Goal: Task Accomplishment & Management: Manage account settings

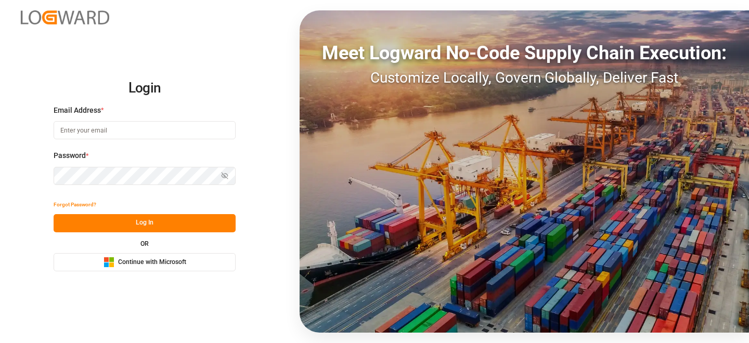
click at [127, 265] on span "Continue with Microsoft" at bounding box center [152, 262] width 68 height 9
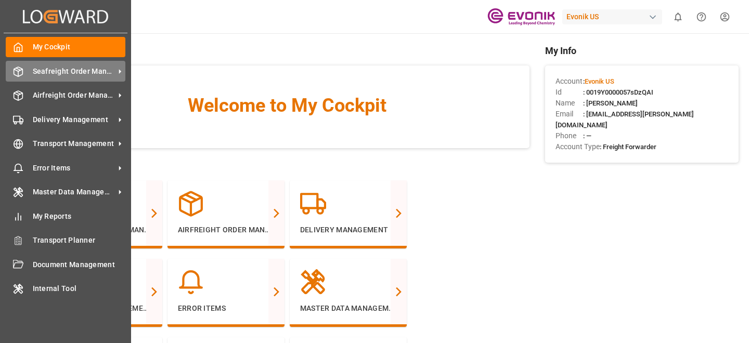
click at [88, 68] on span "Seafreight Order Management" at bounding box center [74, 71] width 82 height 11
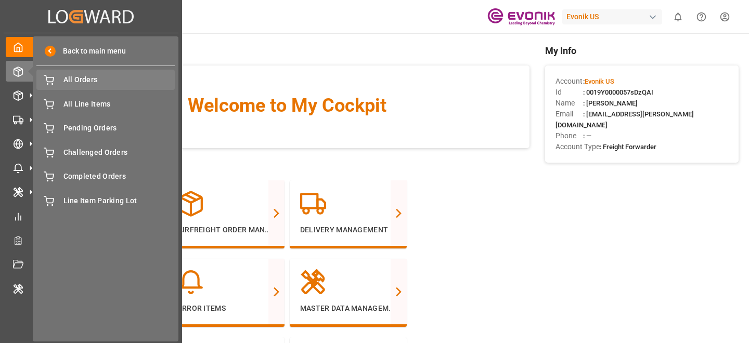
click at [144, 82] on span "All Orders" at bounding box center [119, 79] width 112 height 11
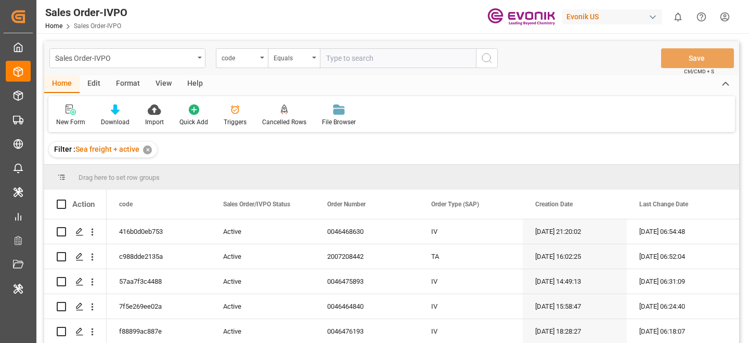
click at [380, 152] on div "Filter : Sea freight + active ✕" at bounding box center [391, 149] width 695 height 29
click at [166, 59] on div "Sales Order-IVPO" at bounding box center [124, 57] width 139 height 13
click at [123, 100] on div "Line Item" at bounding box center [127, 106] width 155 height 22
click at [119, 105] on div at bounding box center [115, 109] width 29 height 11
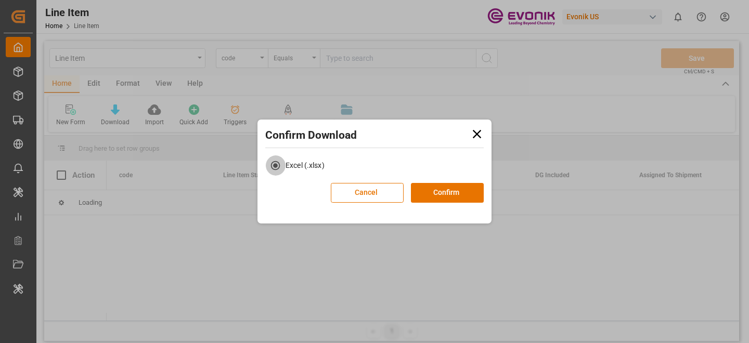
click at [482, 133] on icon at bounding box center [477, 134] width 15 height 15
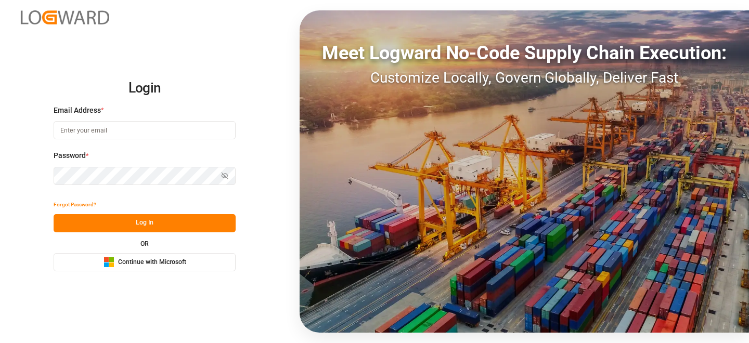
type input "[EMAIL_ADDRESS][PERSON_NAME][DOMAIN_NAME]"
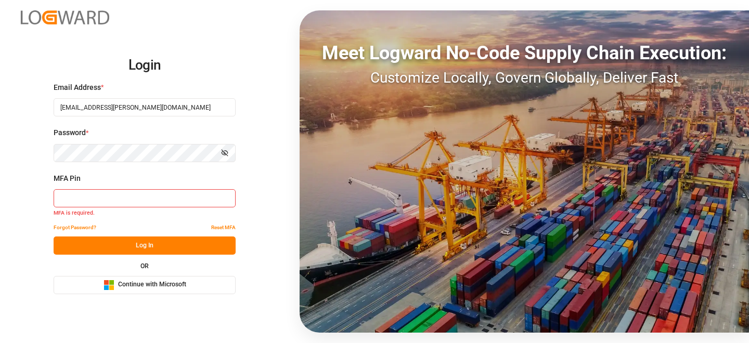
click at [100, 209] on div "MFA Pin MFA is required." at bounding box center [145, 196] width 182 height 46
type input "793617"
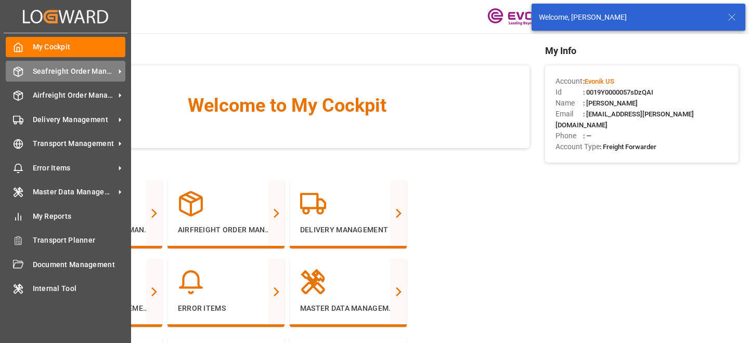
click at [58, 69] on span "Seafreight Order Management" at bounding box center [74, 71] width 82 height 11
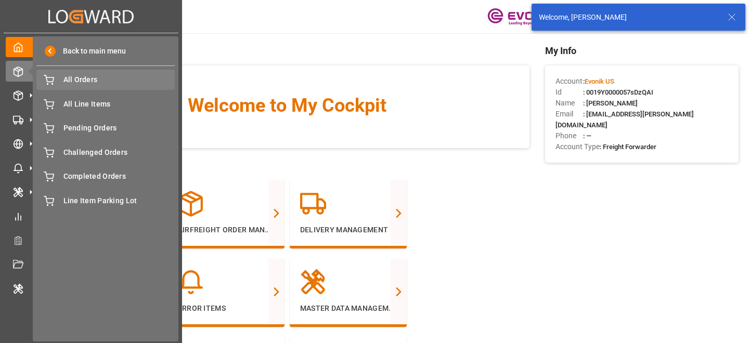
click at [58, 89] on div "All Orders All Orders" at bounding box center [105, 80] width 138 height 20
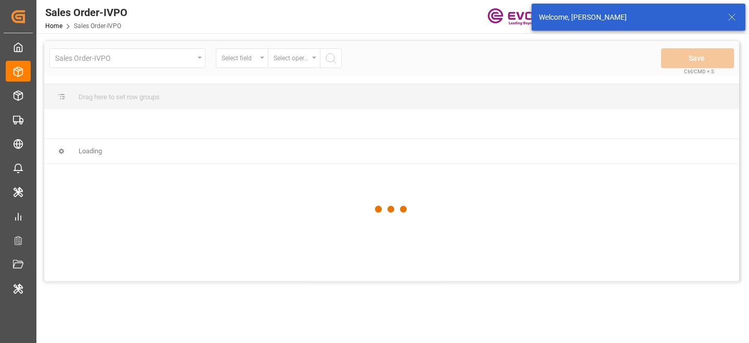
click at [121, 46] on div at bounding box center [391, 209] width 695 height 337
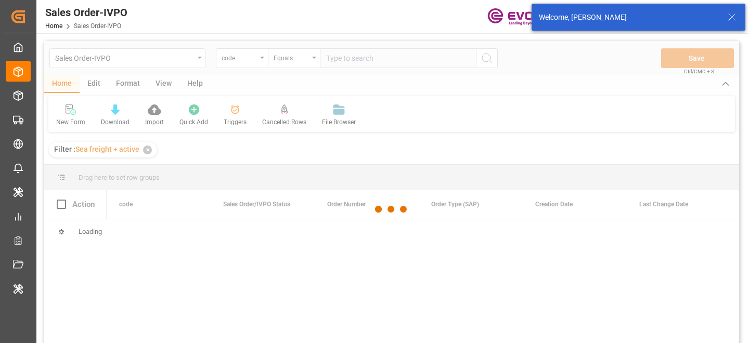
click at [121, 50] on div at bounding box center [391, 209] width 695 height 337
click at [121, 54] on div at bounding box center [391, 209] width 695 height 337
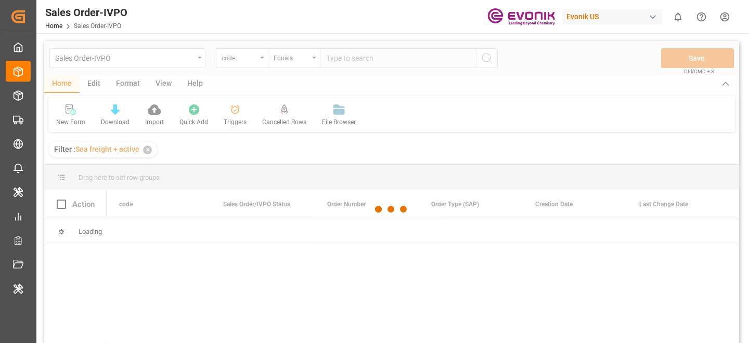
click at [148, 54] on div at bounding box center [391, 209] width 695 height 337
click at [140, 59] on div at bounding box center [391, 209] width 695 height 337
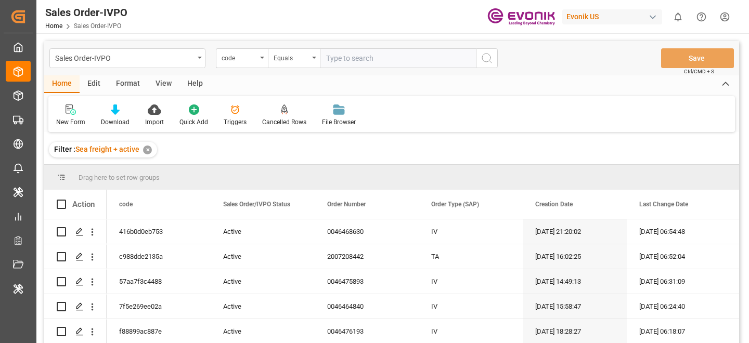
click at [140, 59] on div "Sales Order-IVPO" at bounding box center [124, 57] width 139 height 13
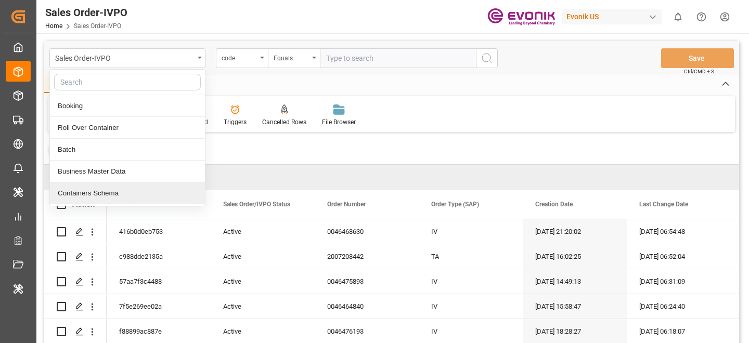
click at [133, 83] on input "text" at bounding box center [127, 82] width 147 height 17
click at [108, 82] on input "text" at bounding box center [127, 82] width 147 height 17
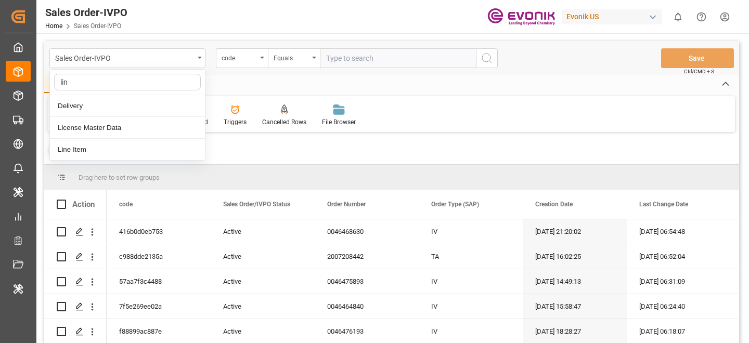
type input "line"
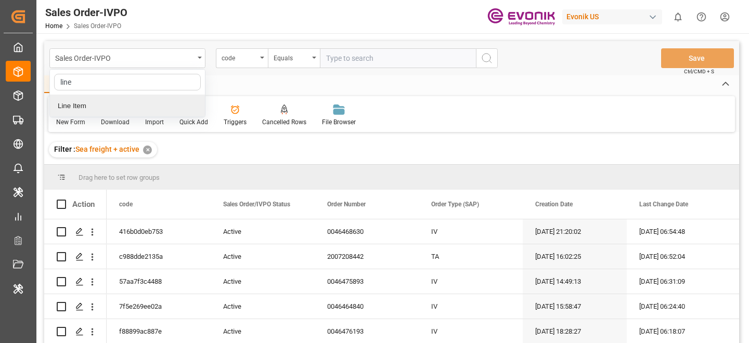
click at [87, 111] on div "Line Item" at bounding box center [127, 106] width 155 height 22
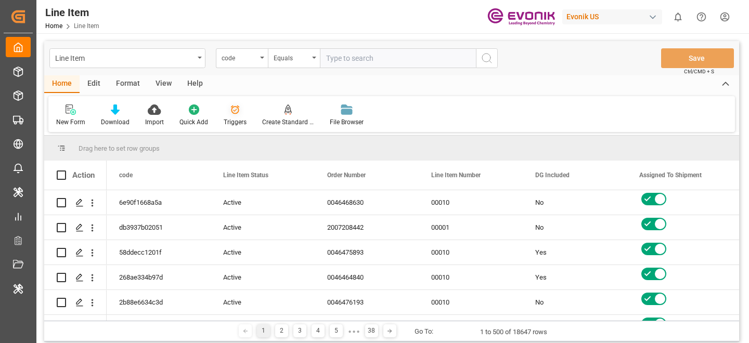
click at [241, 113] on div at bounding box center [235, 109] width 23 height 11
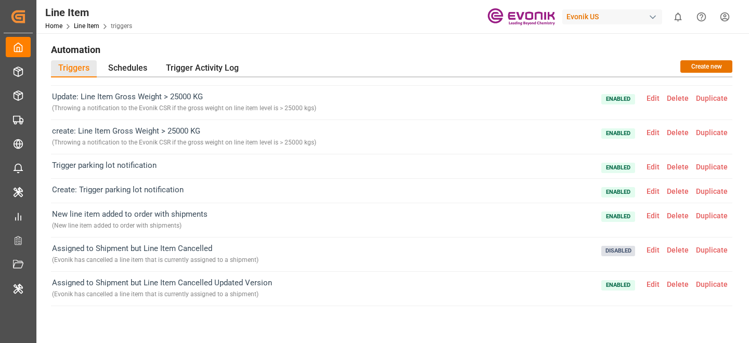
scroll to position [331, 0]
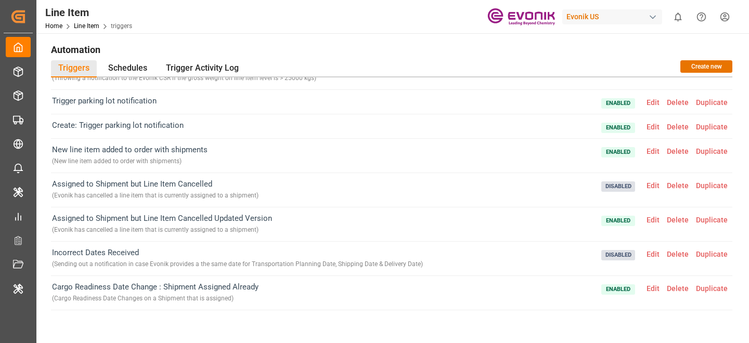
click at [657, 294] on span "Enabled Edit Delete Duplicate" at bounding box center [666, 292] width 130 height 23
click at [647, 287] on span "Edit" at bounding box center [653, 289] width 20 height 8
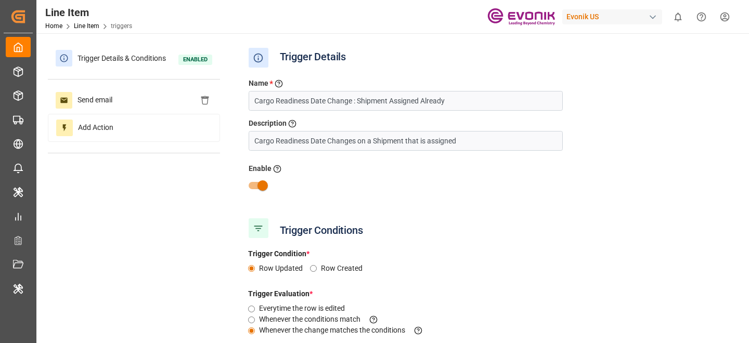
type input "Active"
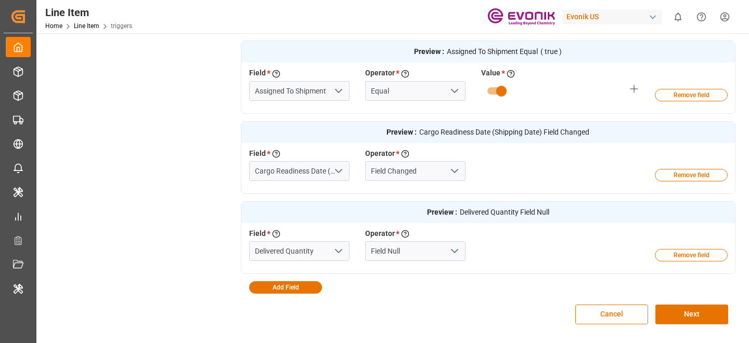
scroll to position [406, 0]
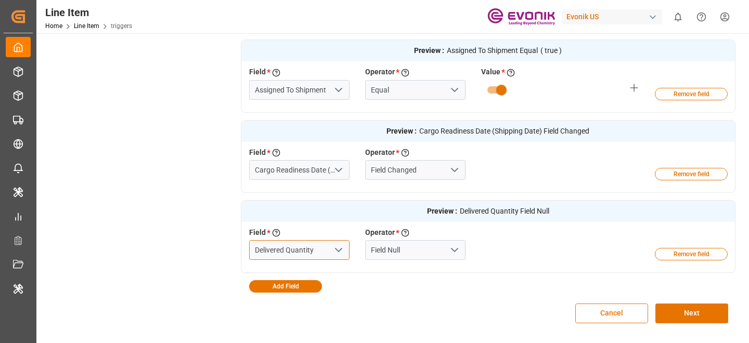
click at [309, 255] on input "Delivered Quantity" at bounding box center [299, 250] width 100 height 20
click at [586, 18] on div "Evonik US" at bounding box center [612, 16] width 100 height 15
